Goal: Transaction & Acquisition: Purchase product/service

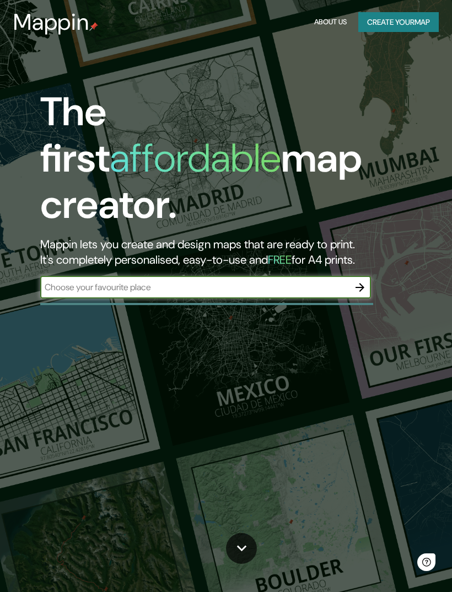
click at [328, 281] on input "text" at bounding box center [194, 287] width 309 height 13
click at [417, 20] on button "Create your map" at bounding box center [398, 22] width 81 height 20
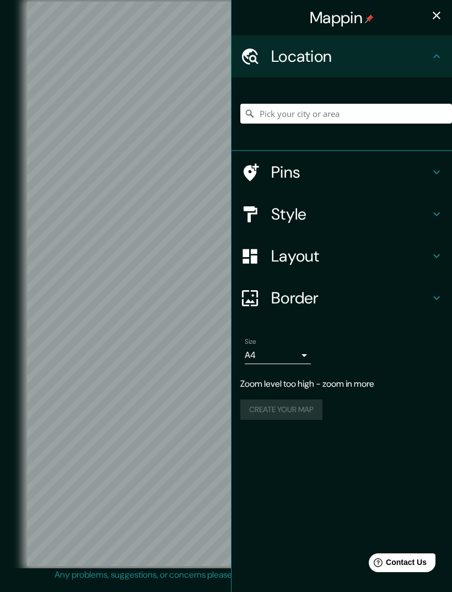
click at [441, 173] on icon at bounding box center [436, 171] width 13 height 13
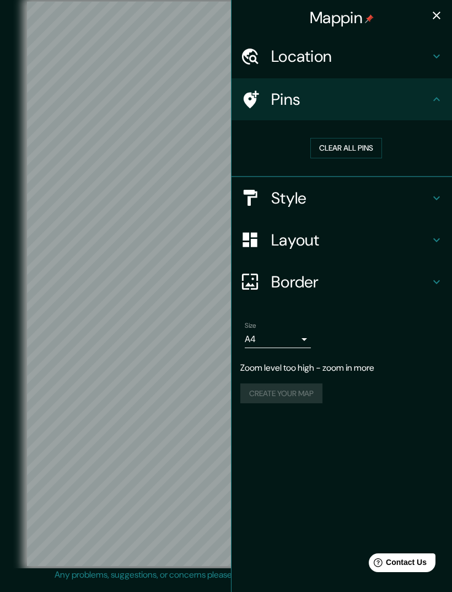
click at [442, 99] on icon at bounding box center [436, 99] width 13 height 13
click at [440, 103] on icon at bounding box center [436, 99] width 13 height 13
click at [440, 192] on icon at bounding box center [436, 197] width 13 height 13
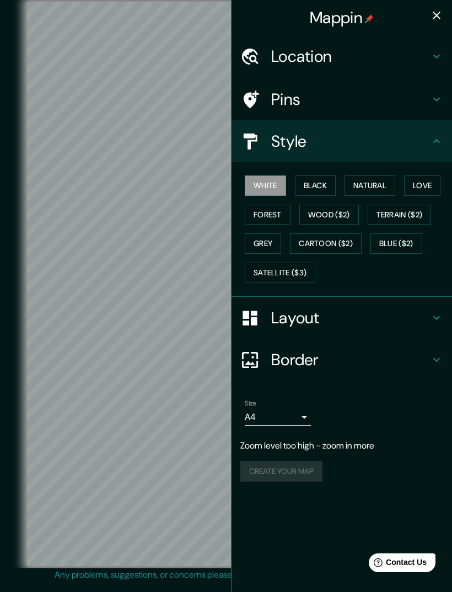
click at [321, 181] on button "Black" at bounding box center [315, 185] width 41 height 20
click at [273, 183] on button "White" at bounding box center [265, 185] width 41 height 20
click at [377, 182] on button "Natural" at bounding box center [370, 185] width 51 height 20
click at [436, 180] on button "Love" at bounding box center [422, 185] width 36 height 20
click at [341, 213] on button "Wood ($2)" at bounding box center [329, 215] width 60 height 20
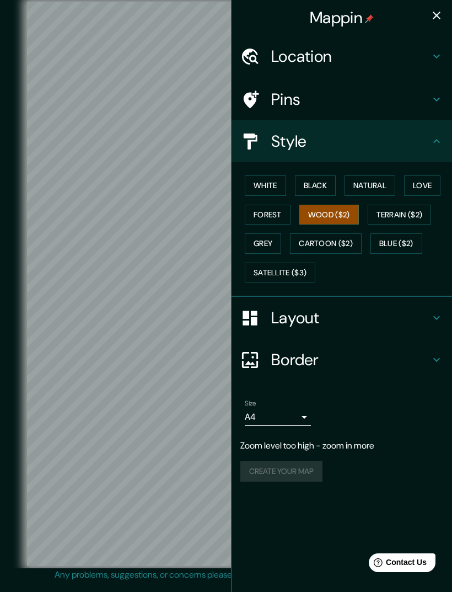
click at [276, 213] on button "Forest" at bounding box center [268, 215] width 46 height 20
click at [344, 205] on button "Wood ($2)" at bounding box center [329, 215] width 60 height 20
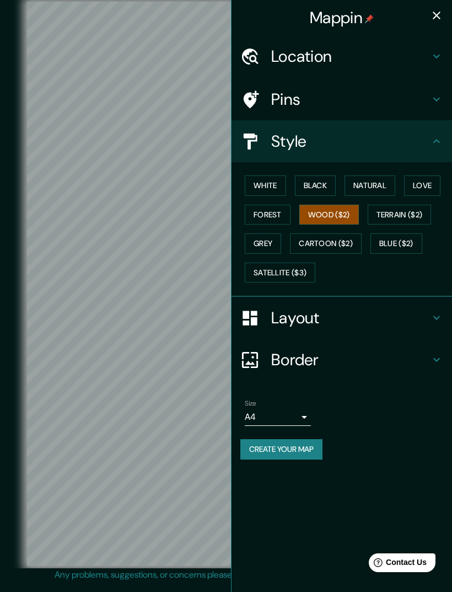
click at [371, 183] on button "Natural" at bounding box center [370, 185] width 51 height 20
click at [437, 142] on icon at bounding box center [436, 141] width 13 height 13
click at [408, 308] on h4 "Layout" at bounding box center [350, 318] width 159 height 20
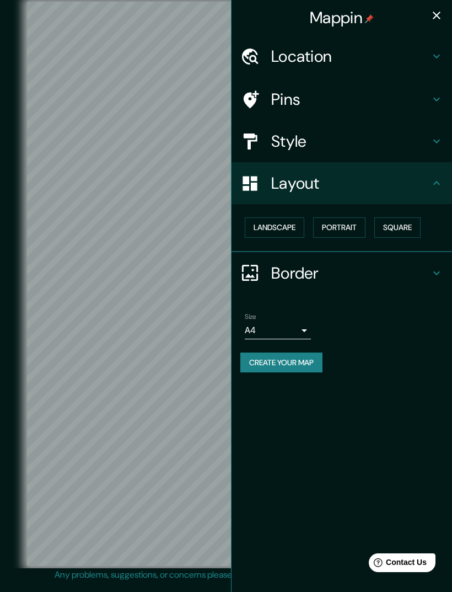
click at [294, 225] on button "Landscape" at bounding box center [275, 227] width 60 height 20
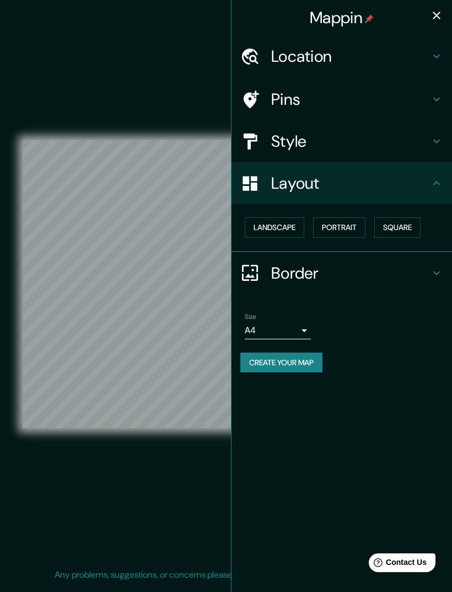
click at [292, 221] on button "Landscape" at bounding box center [275, 227] width 60 height 20
click at [291, 221] on button "Landscape" at bounding box center [275, 227] width 60 height 20
click at [349, 222] on button "Portrait" at bounding box center [339, 227] width 52 height 20
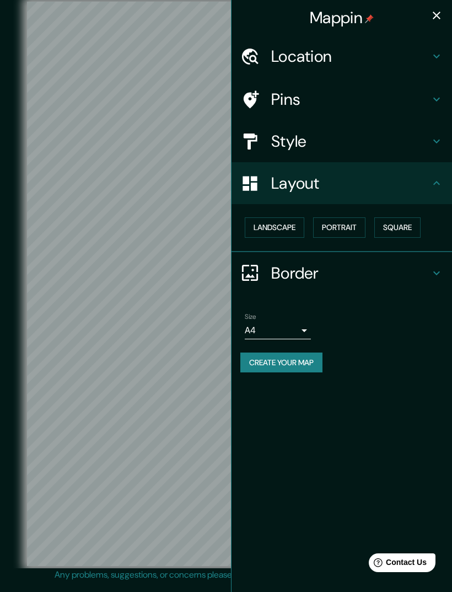
click at [409, 222] on button "Square" at bounding box center [397, 227] width 46 height 20
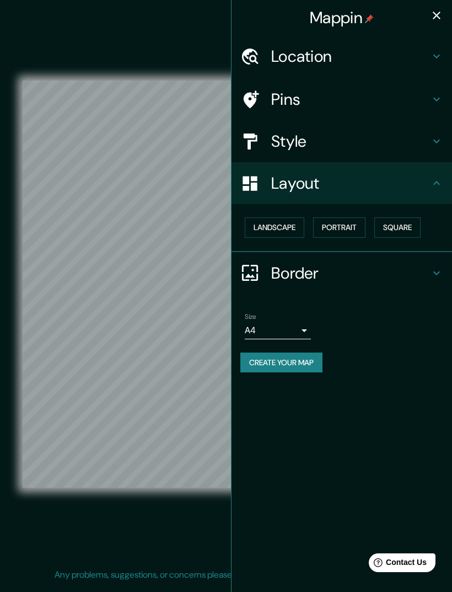
click at [294, 228] on button "Landscape" at bounding box center [275, 227] width 60 height 20
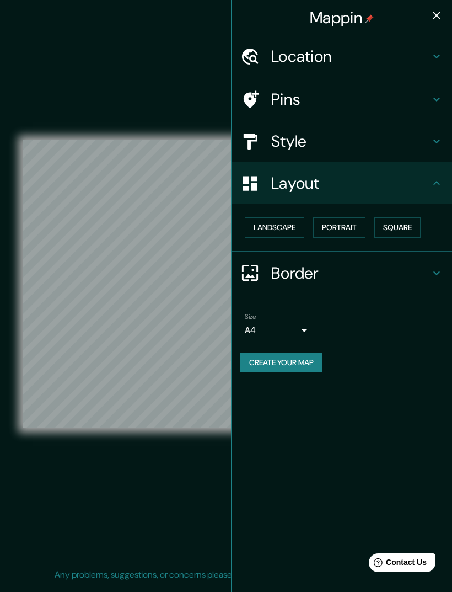
click at [354, 223] on button "Portrait" at bounding box center [339, 227] width 52 height 20
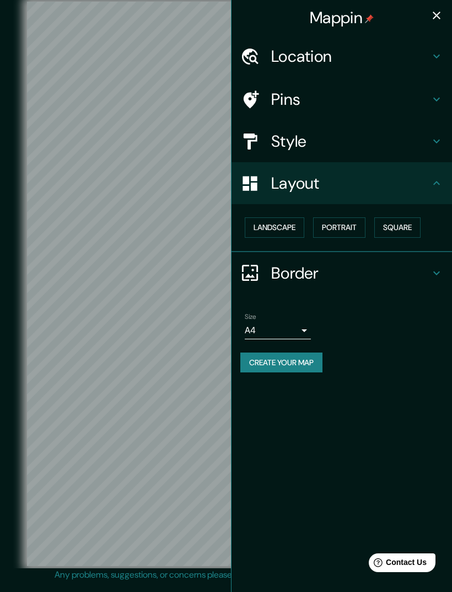
click at [449, 265] on div "Border" at bounding box center [342, 273] width 221 height 42
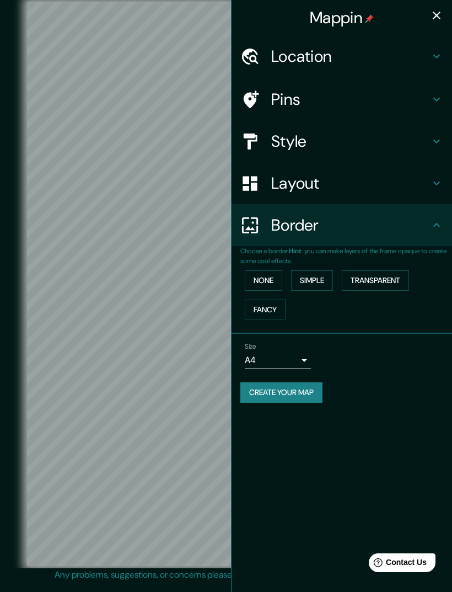
click at [276, 270] on button "None" at bounding box center [263, 280] width 37 height 20
click at [330, 273] on button "Simple" at bounding box center [312, 280] width 42 height 20
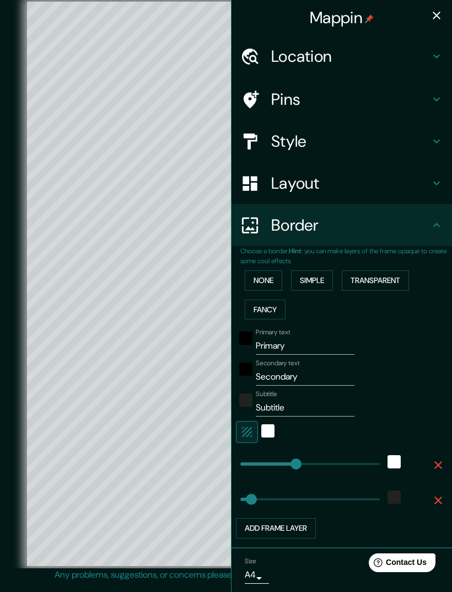
click at [318, 275] on button "Simple" at bounding box center [312, 280] width 42 height 20
type input "289"
type input "58"
click at [271, 276] on button "None" at bounding box center [263, 280] width 37 height 20
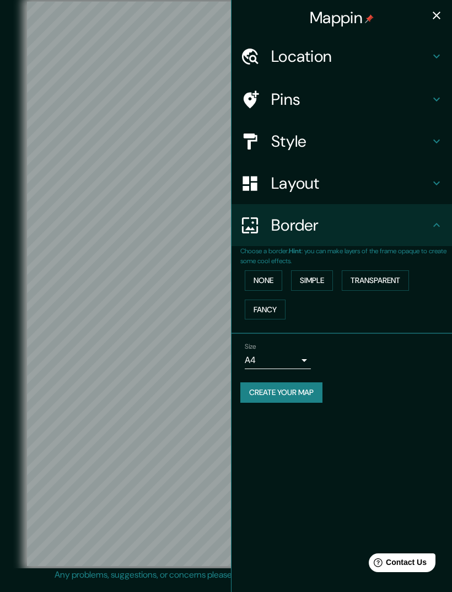
click at [301, 355] on body "Mappin Location Pins Style Layout Border Choose a border. Hint : you can make l…" at bounding box center [226, 296] width 452 height 592
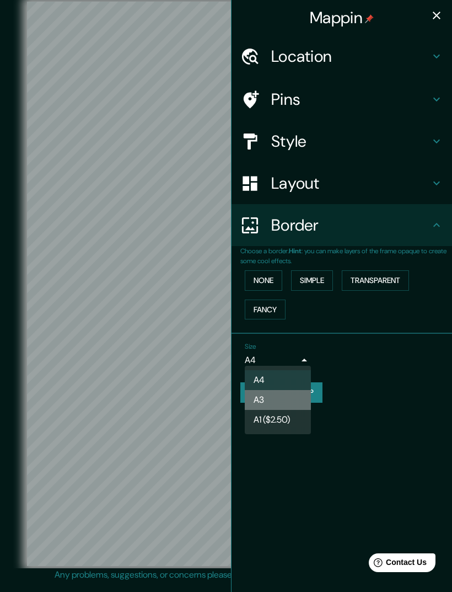
click at [282, 391] on li "A3" at bounding box center [278, 400] width 66 height 20
type input "a4"
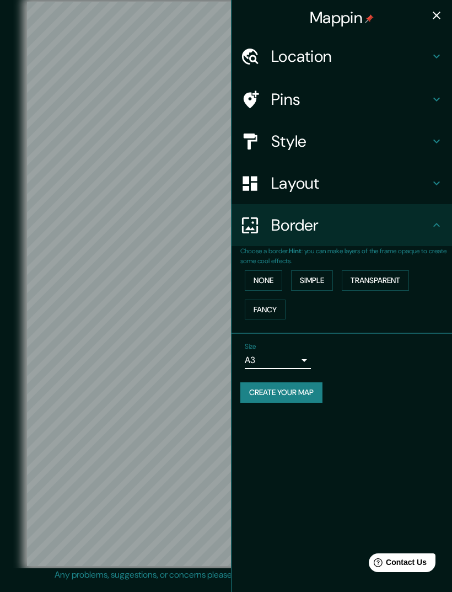
click at [433, 223] on icon at bounding box center [436, 224] width 13 height 13
click at [446, 53] on div "Location" at bounding box center [342, 56] width 221 height 42
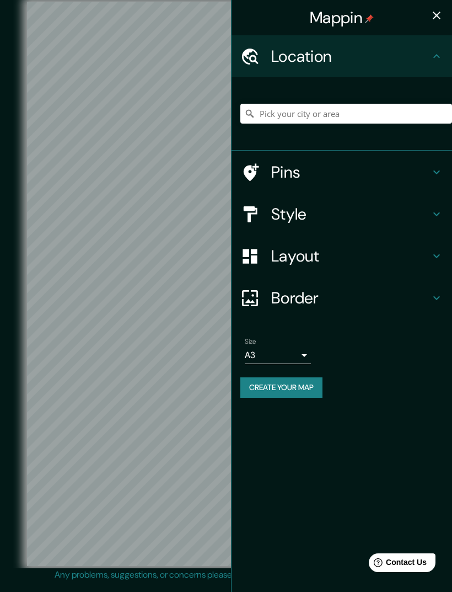
click at [442, 55] on icon at bounding box center [436, 56] width 13 height 13
click at [434, 176] on icon at bounding box center [436, 171] width 13 height 13
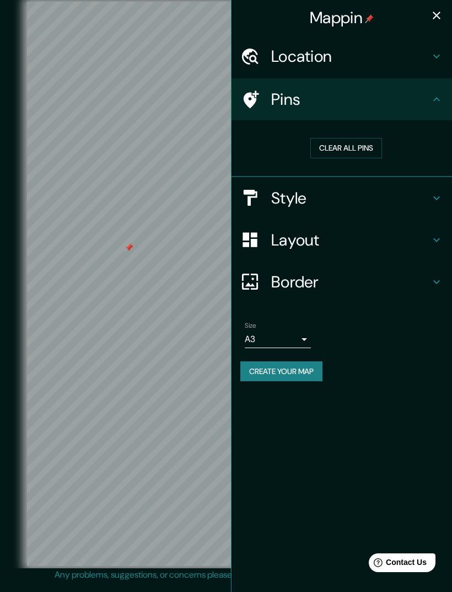
click at [394, 193] on h4 "Style" at bounding box center [350, 198] width 159 height 20
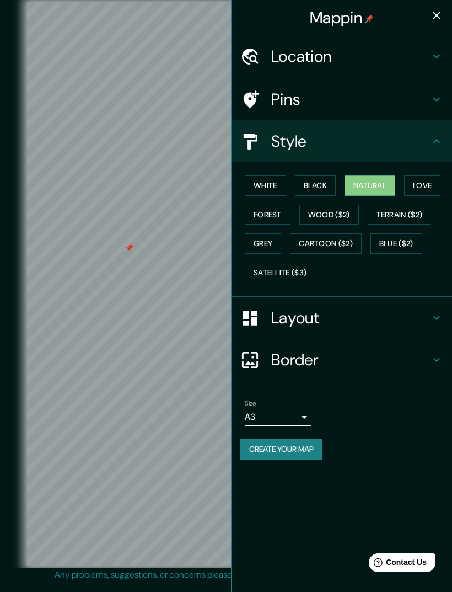
click at [275, 189] on button "White" at bounding box center [265, 185] width 41 height 20
click at [333, 183] on button "Black" at bounding box center [315, 185] width 41 height 20
click at [275, 184] on button "White" at bounding box center [265, 185] width 41 height 20
click at [277, 214] on button "Forest" at bounding box center [268, 215] width 46 height 20
click at [329, 185] on button "Black" at bounding box center [315, 185] width 41 height 20
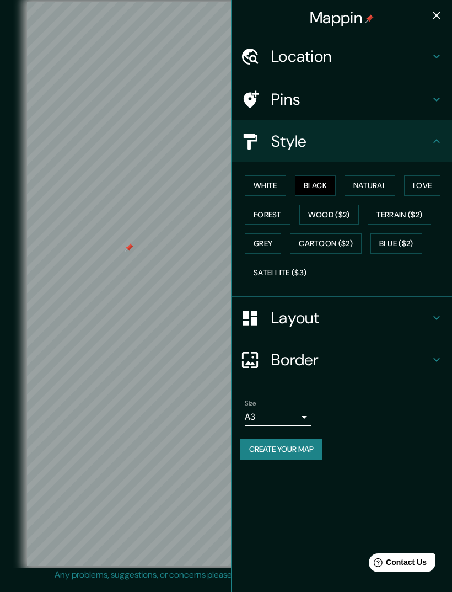
click at [375, 181] on button "Natural" at bounding box center [370, 185] width 51 height 20
click at [426, 185] on button "Love" at bounding box center [422, 185] width 36 height 20
click at [374, 181] on button "Natural" at bounding box center [370, 185] width 51 height 20
click at [436, 190] on button "Love" at bounding box center [422, 185] width 36 height 20
click at [436, 187] on button "Love" at bounding box center [422, 185] width 36 height 20
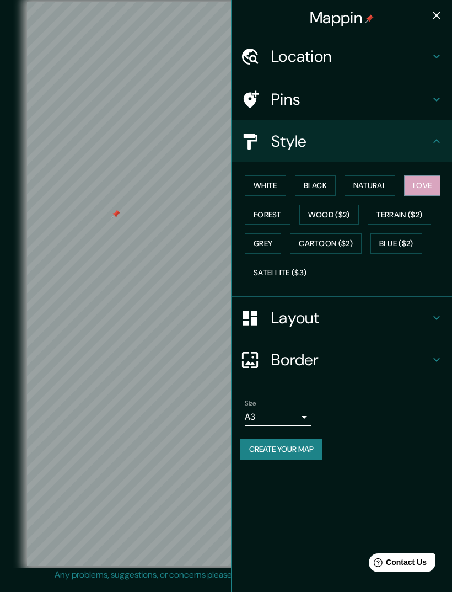
click at [383, 175] on button "Natural" at bounding box center [370, 185] width 51 height 20
click at [278, 210] on button "Forest" at bounding box center [268, 215] width 46 height 20
click at [378, 184] on button "Natural" at bounding box center [370, 185] width 51 height 20
click at [438, 17] on icon "button" at bounding box center [437, 16] width 8 height 8
